Goal: Task Accomplishment & Management: Use online tool/utility

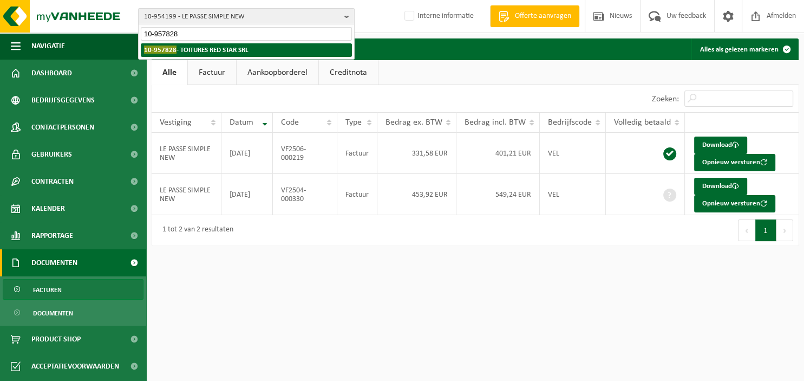
type input "10-957828"
click at [252, 51] on li "10-957828 - TOITURES RED STAR SRL" at bounding box center [246, 50] width 211 height 14
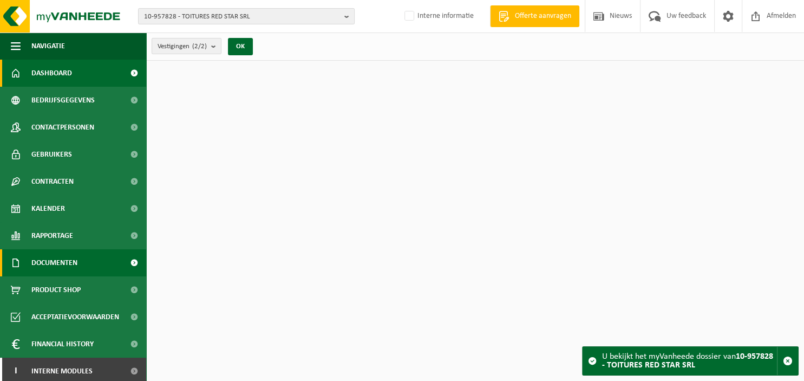
click at [72, 269] on span "Documenten" at bounding box center [54, 262] width 46 height 27
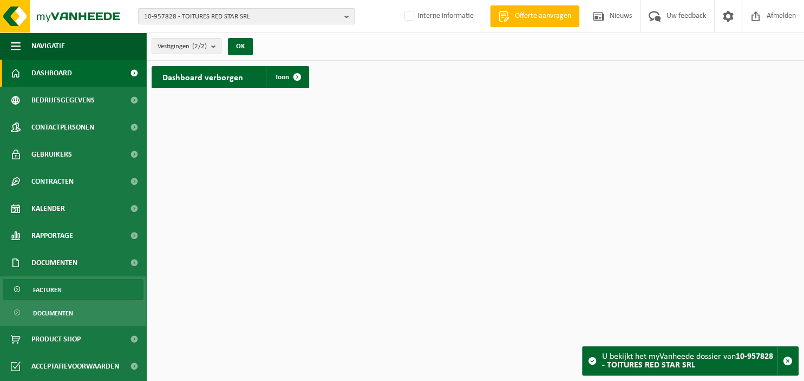
click at [79, 284] on link "Facturen" at bounding box center [73, 289] width 141 height 21
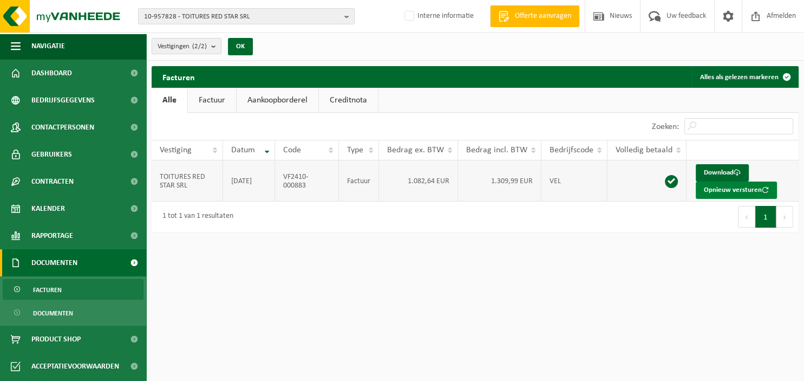
click at [723, 194] on button "Opnieuw versturen" at bounding box center [736, 189] width 81 height 17
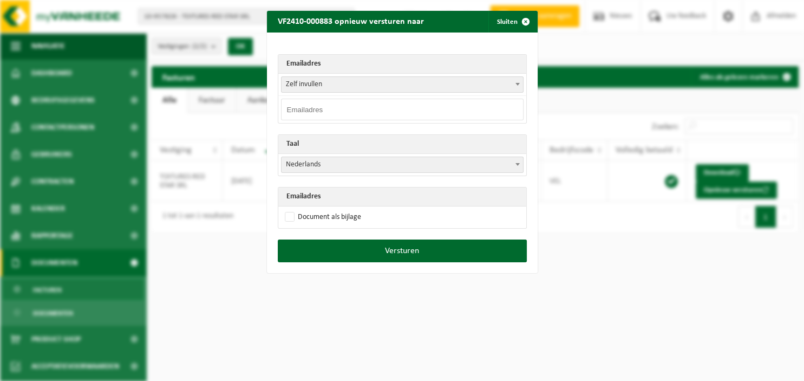
click at [319, 109] on input "email" at bounding box center [402, 110] width 242 height 22
paste input "toituresredstar@gmail.com"
type input "toituresredstar@gmail.com"
click at [519, 164] on b at bounding box center [517, 164] width 4 height 3
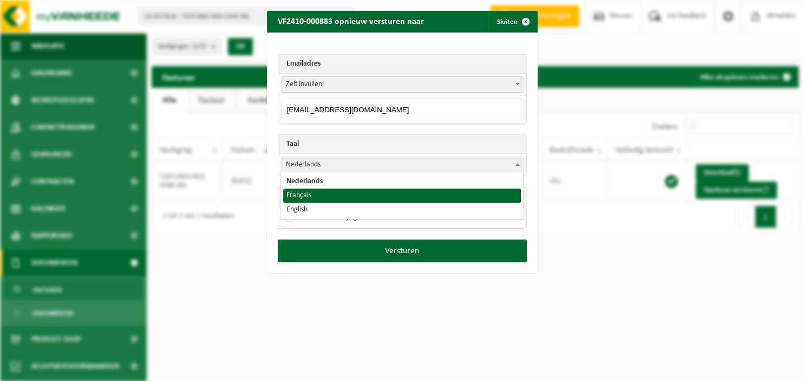
select select "fr"
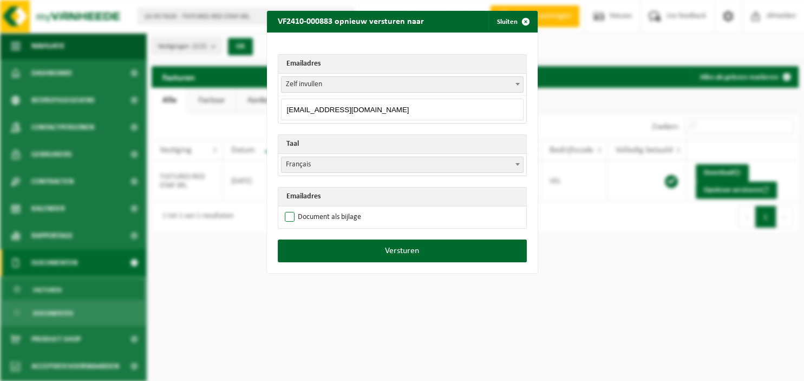
click at [328, 214] on label "Document als bijlage" at bounding box center [322, 217] width 78 height 16
click at [328, 209] on input "Document als bijlage" at bounding box center [415, 208] width 271 height 1
checkbox input "true"
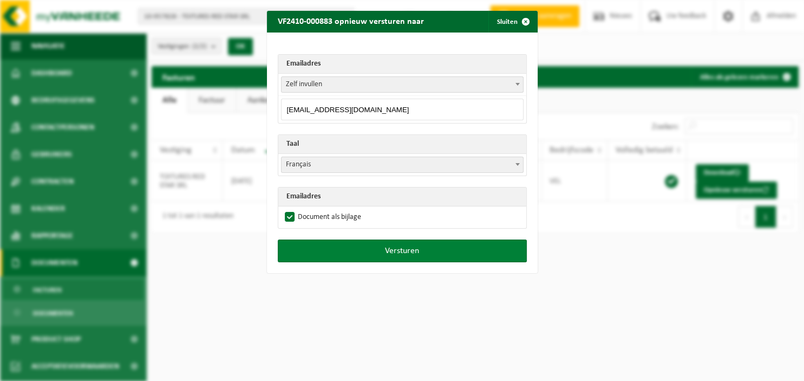
click at [383, 250] on button "Versturen" at bounding box center [402, 250] width 249 height 23
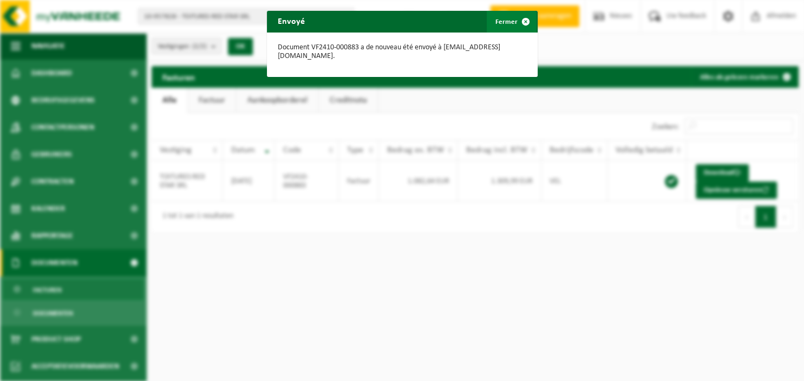
click at [523, 18] on span "button" at bounding box center [526, 22] width 22 height 22
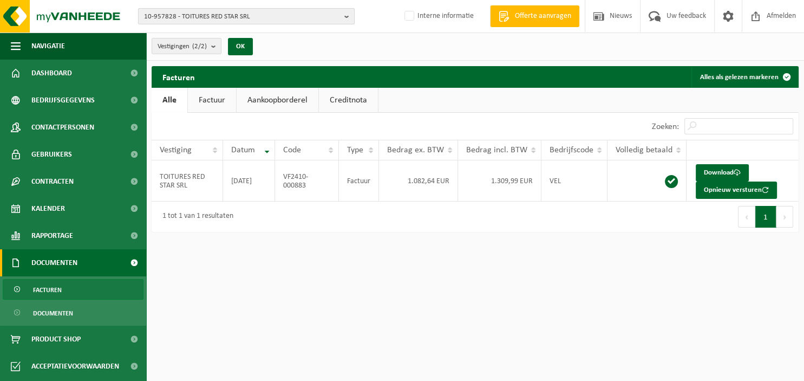
click at [345, 16] on b "button" at bounding box center [349, 16] width 10 height 15
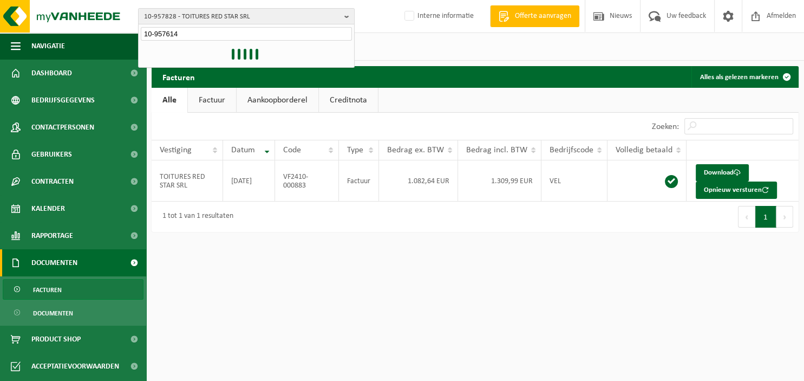
type input "10-957614"
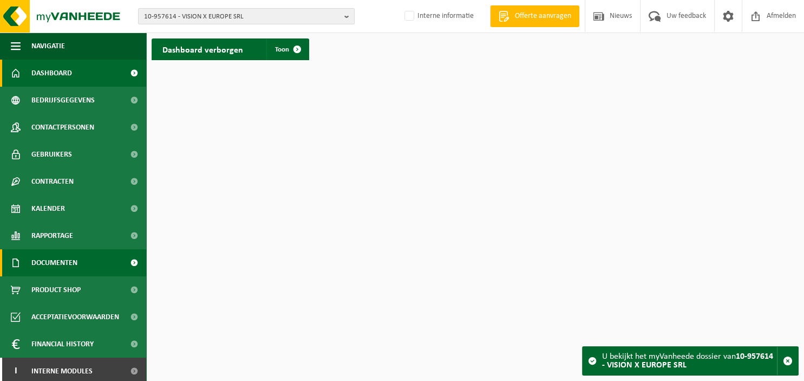
click at [73, 271] on span "Documenten" at bounding box center [54, 262] width 46 height 27
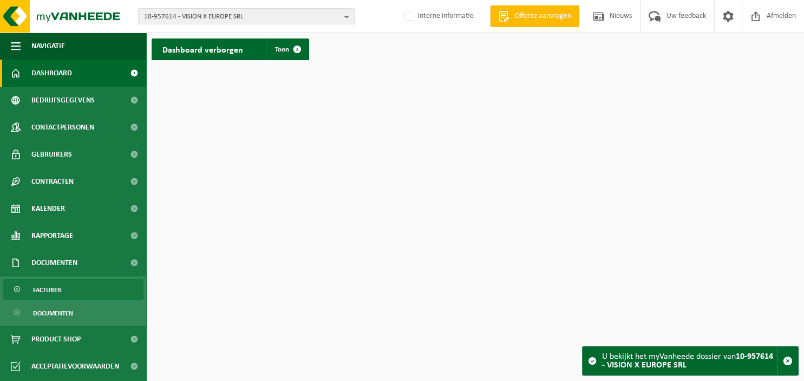
click at [62, 284] on link "Facturen" at bounding box center [73, 289] width 141 height 21
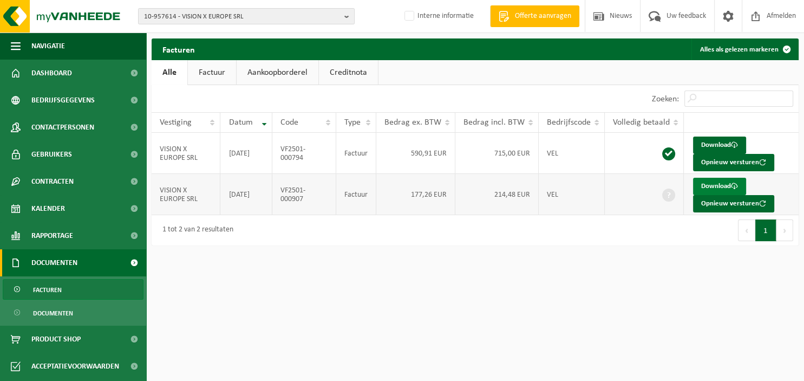
click at [713, 185] on link "Download" at bounding box center [719, 186] width 53 height 17
